Goal: Task Accomplishment & Management: Contribute content

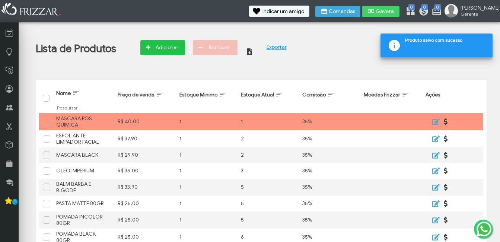
click at [170, 47] on span "Adicionar" at bounding box center [167, 47] width 26 height 11
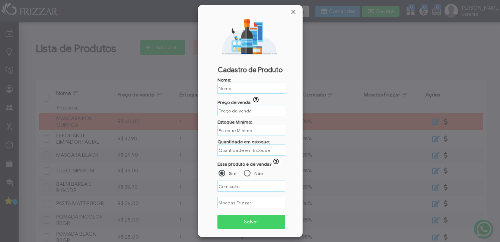
type input "%"
paste input "POMADA UVA 80GR"
type input "POMADA UVA 80GR"
type input "R$"
type input "POMADA UVA 80GR"
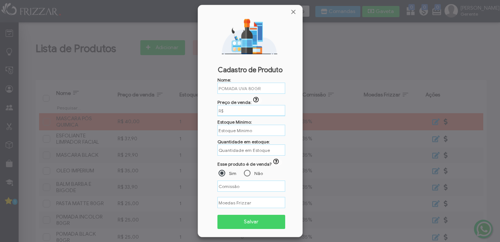
click at [247, 106] on input "R$" at bounding box center [252, 110] width 68 height 11
type input "R$ 25,00"
click at [245, 128] on input "text" at bounding box center [252, 130] width 68 height 11
type input "1"
click at [244, 149] on input "text" at bounding box center [252, 150] width 68 height 12
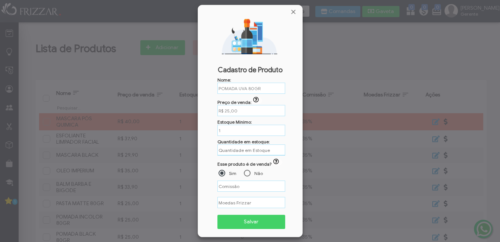
type input "5"
type input "%"
click at [229, 187] on input "%" at bounding box center [252, 186] width 68 height 11
type input "35,00%"
click at [229, 225] on span "Salvar" at bounding box center [252, 221] width 58 height 11
